Goal: Task Accomplishment & Management: Manage account settings

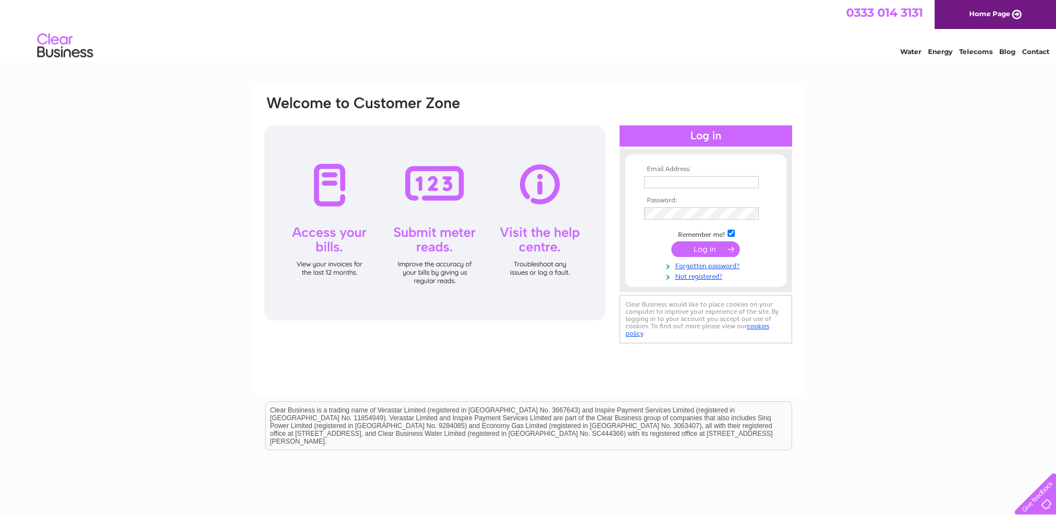
type input "liz.anderson@sky.com"
click at [704, 247] on input "submit" at bounding box center [706, 249] width 68 height 16
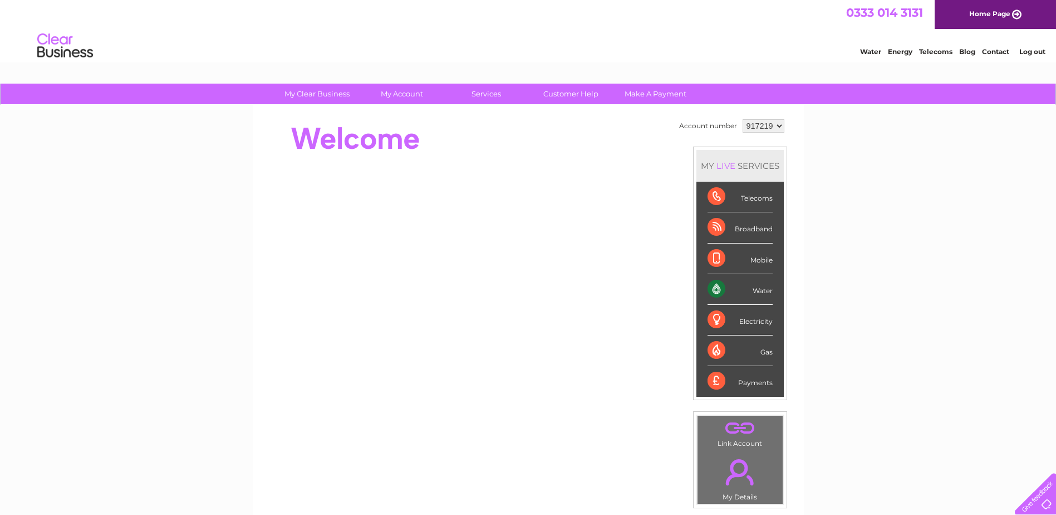
click at [739, 290] on div "Water" at bounding box center [740, 289] width 65 height 31
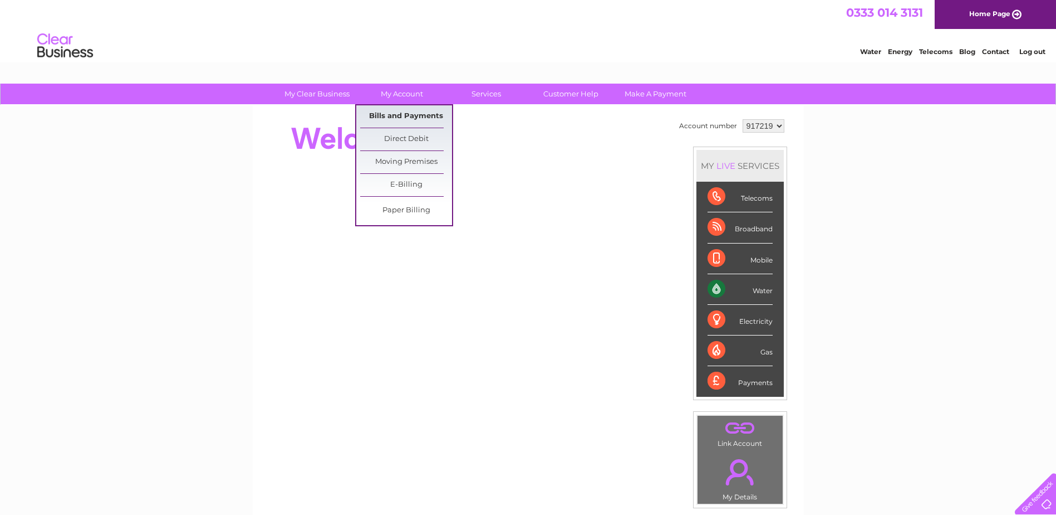
click at [413, 114] on link "Bills and Payments" at bounding box center [406, 116] width 92 height 22
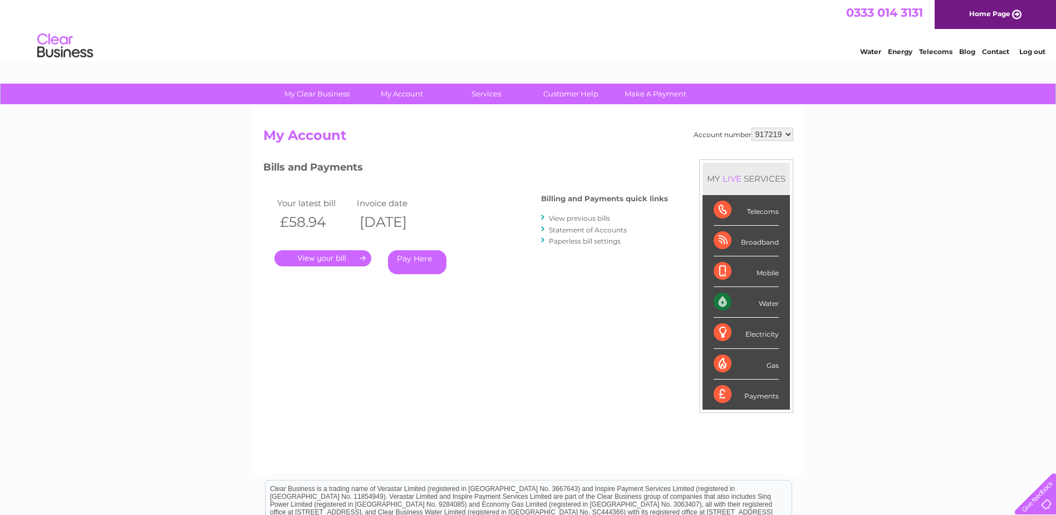
click at [349, 256] on link "." at bounding box center [323, 258] width 97 height 16
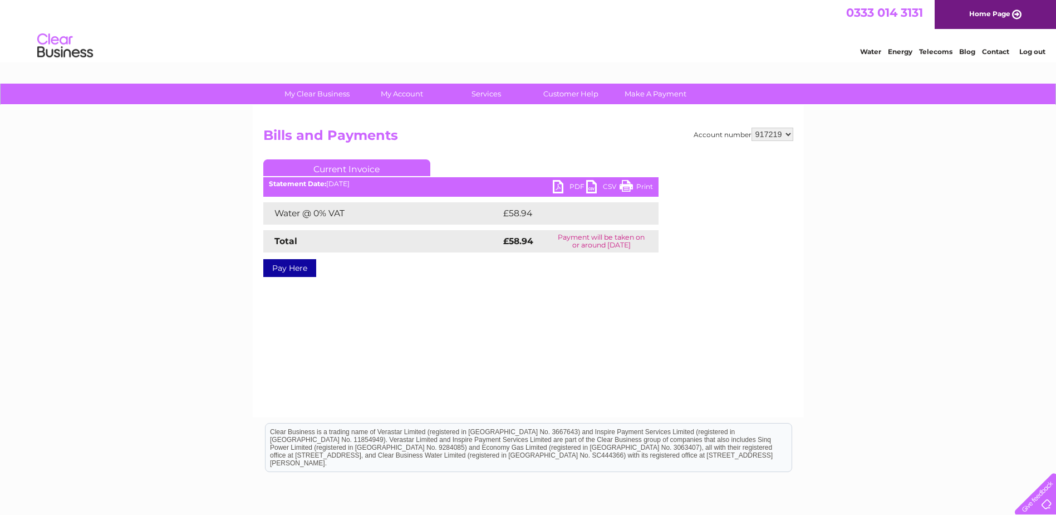
click at [554, 188] on link "PDF" at bounding box center [569, 188] width 33 height 16
click at [812, 22] on div "0333 014 3131 Home Page" at bounding box center [528, 14] width 1056 height 29
